Goal: Complete application form

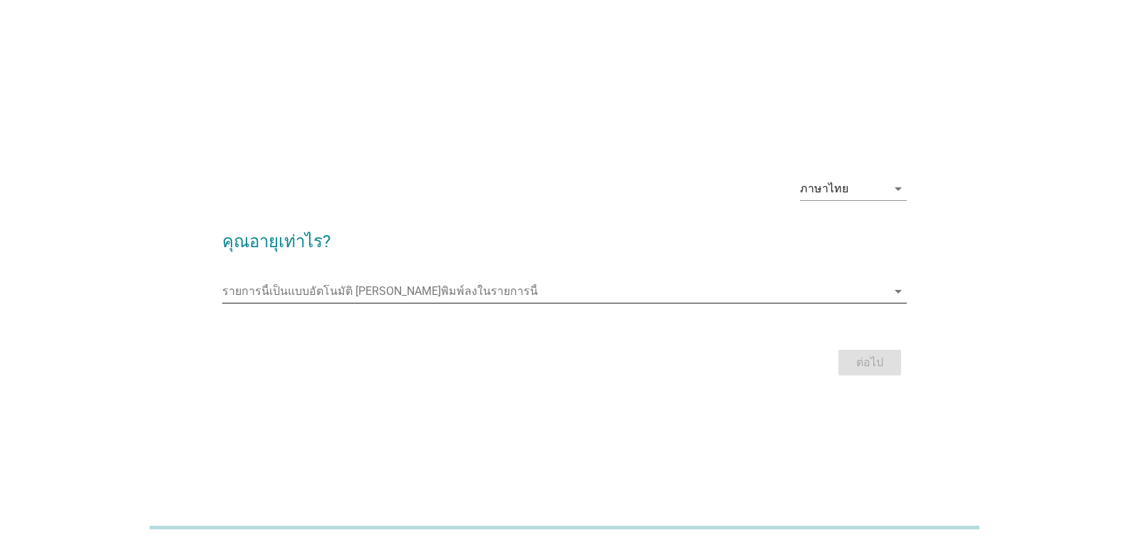
click at [434, 284] on input "รายการนี้เป็นแบบอัตโนมัติ คุณสามารถพิมพ์ลงในรายการนี้" at bounding box center [554, 291] width 664 height 23
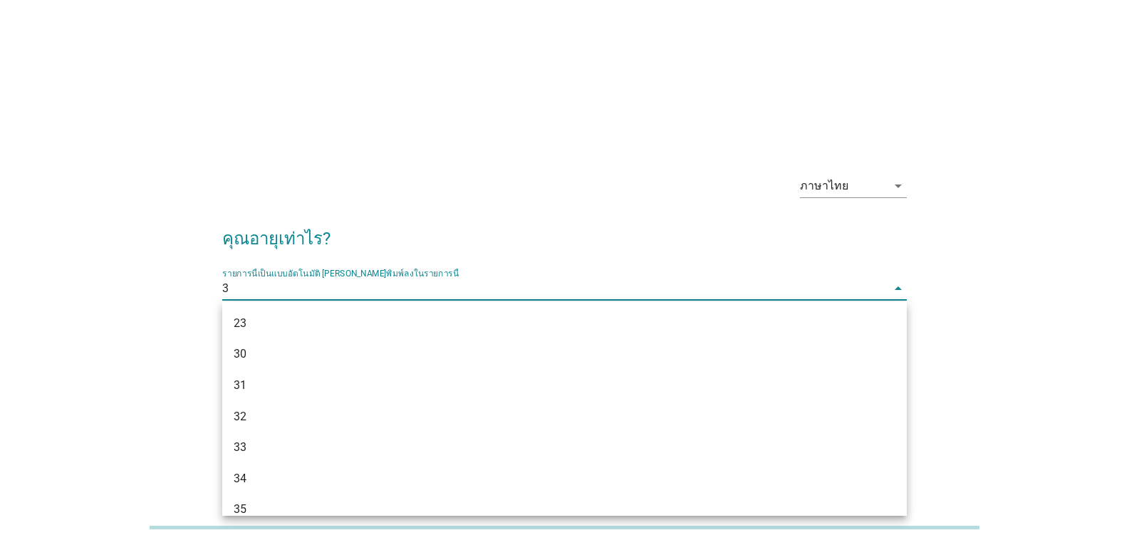
type input "36"
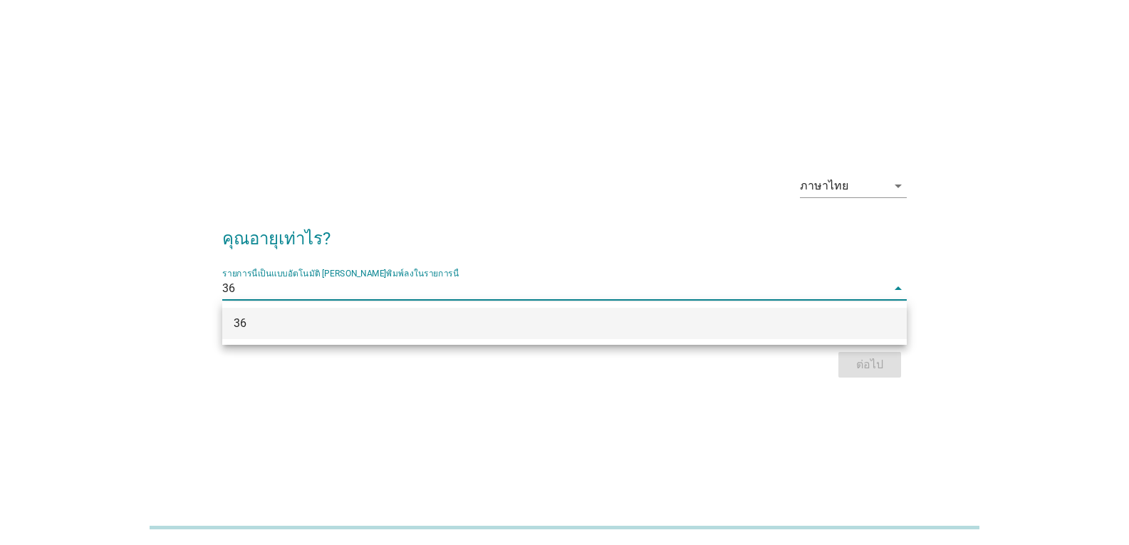
click at [477, 328] on div "36" at bounding box center [537, 323] width 607 height 17
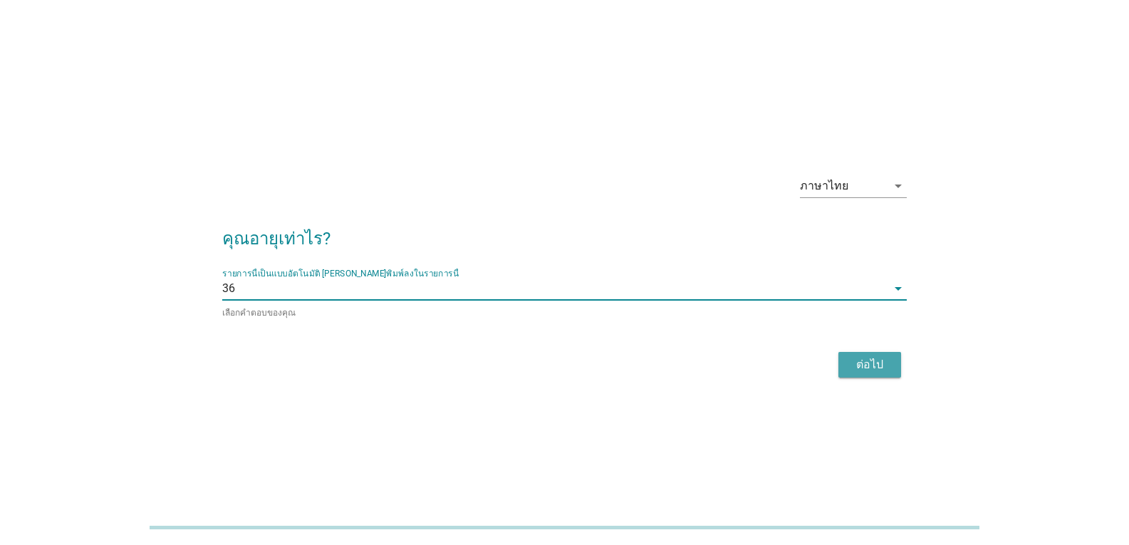
click at [856, 357] on div "ต่อไป" at bounding box center [869, 364] width 40 height 17
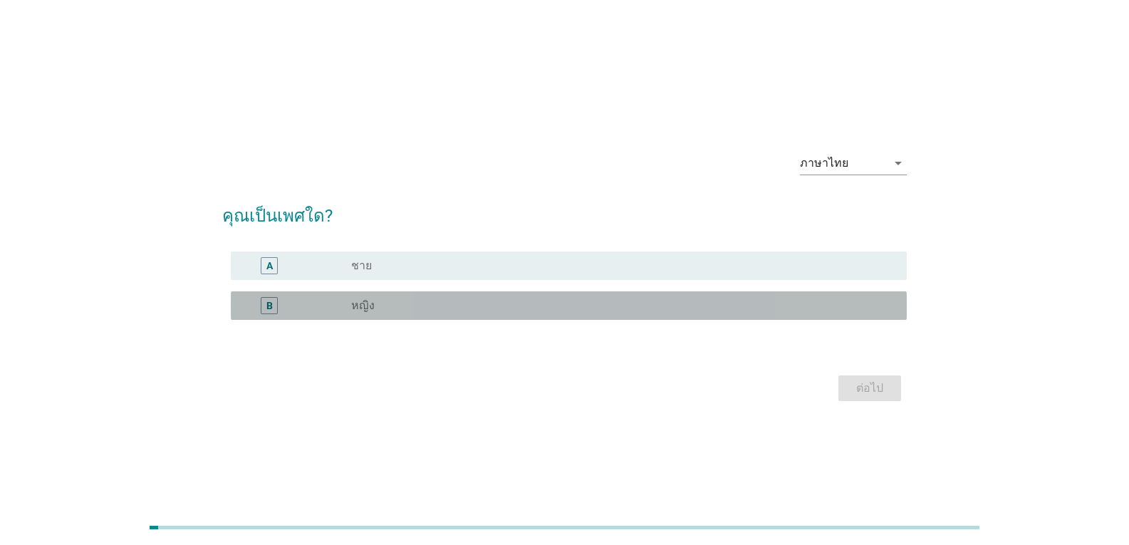
click at [425, 315] on div "B radio_button_unchecked หญิง" at bounding box center [569, 305] width 676 height 28
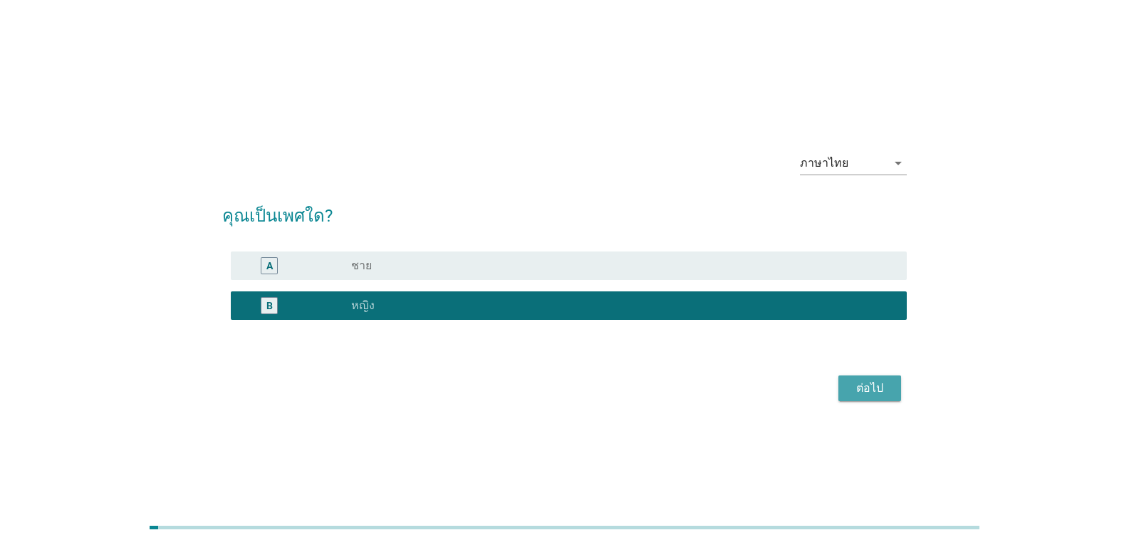
click at [886, 388] on div "ต่อไป" at bounding box center [869, 387] width 40 height 17
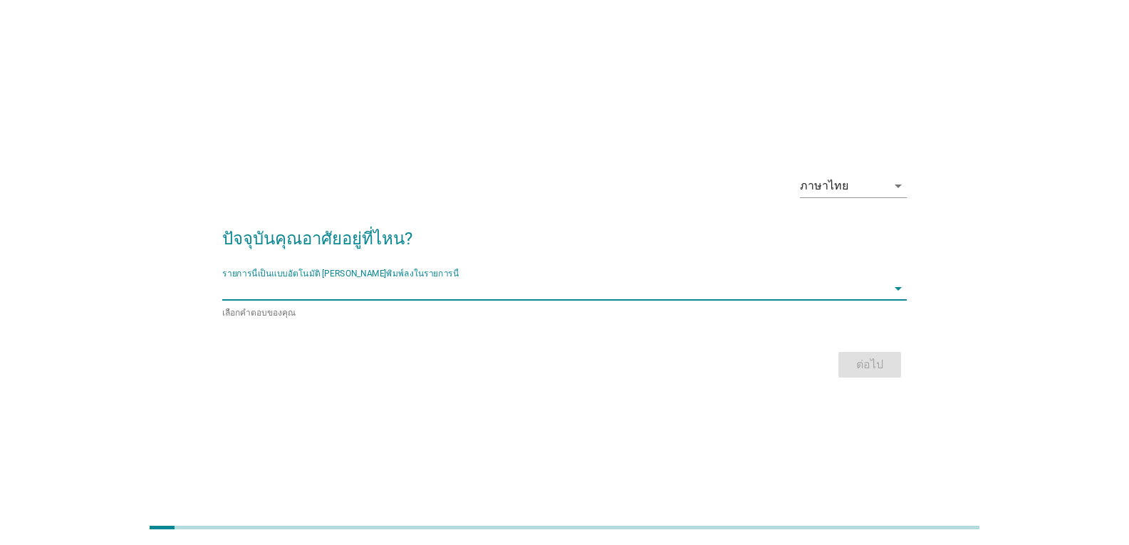
click at [535, 293] on input "รายการนี้เป็นแบบอัตโนมัติ คุณสามารถพิมพ์ลงในรายการนี้" at bounding box center [554, 288] width 664 height 23
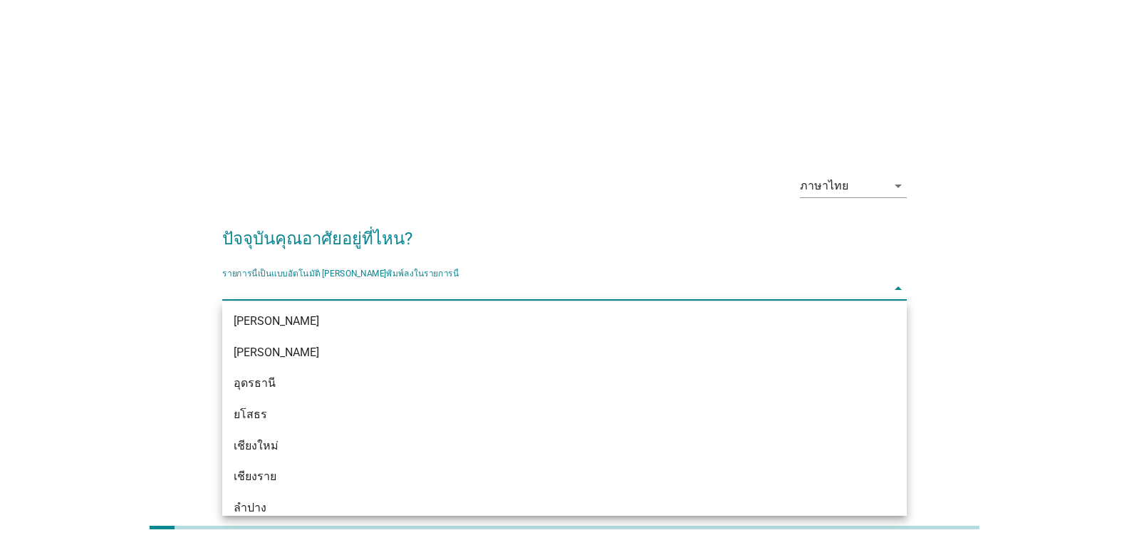
scroll to position [570, 0]
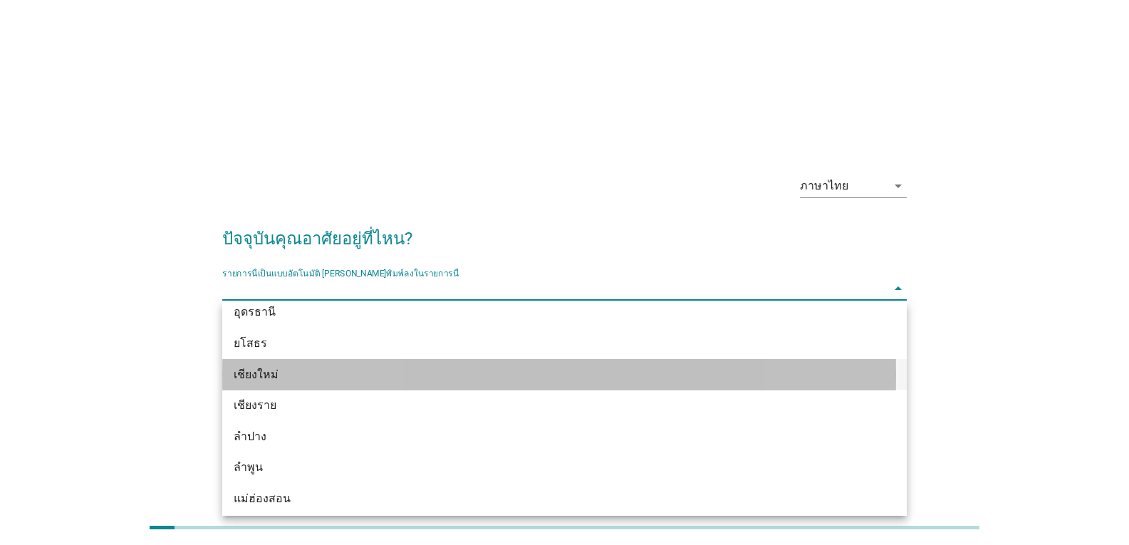
click at [325, 374] on div "เชียงใหม่" at bounding box center [537, 374] width 607 height 17
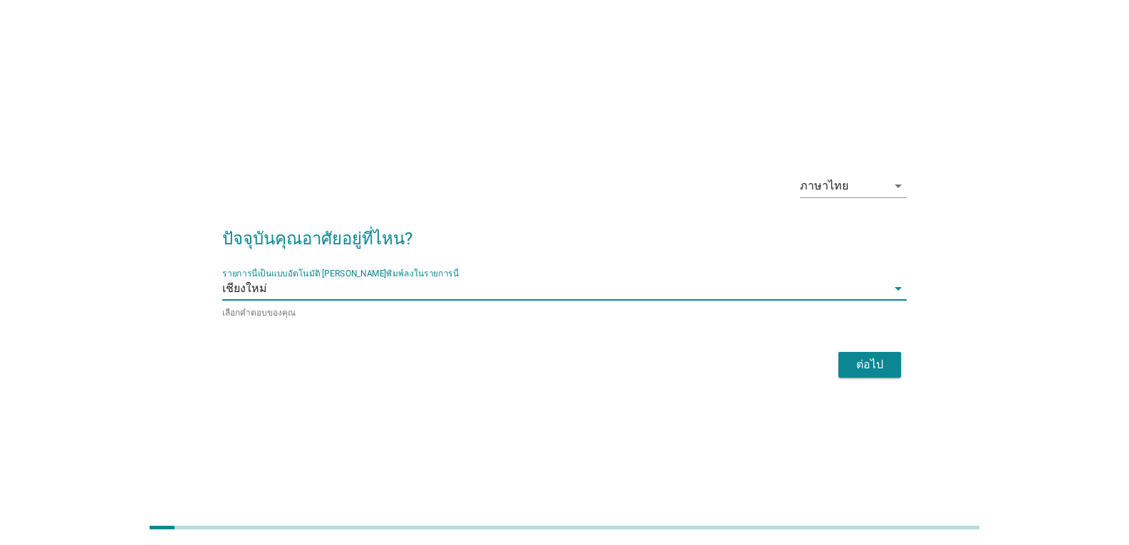
click at [862, 362] on div "ต่อไป" at bounding box center [869, 364] width 40 height 17
